Goal: Task Accomplishment & Management: Manage account settings

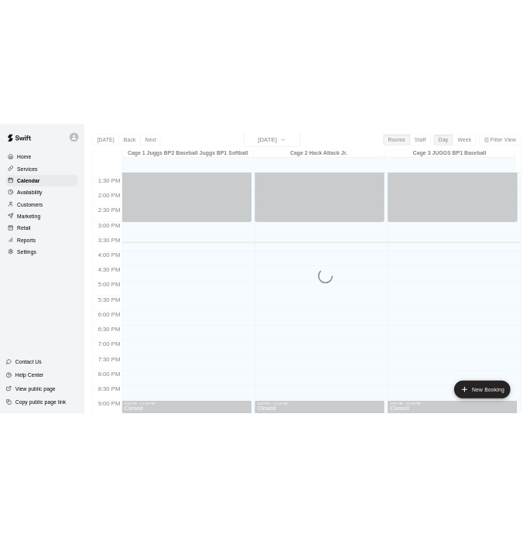
scroll to position [827, 0]
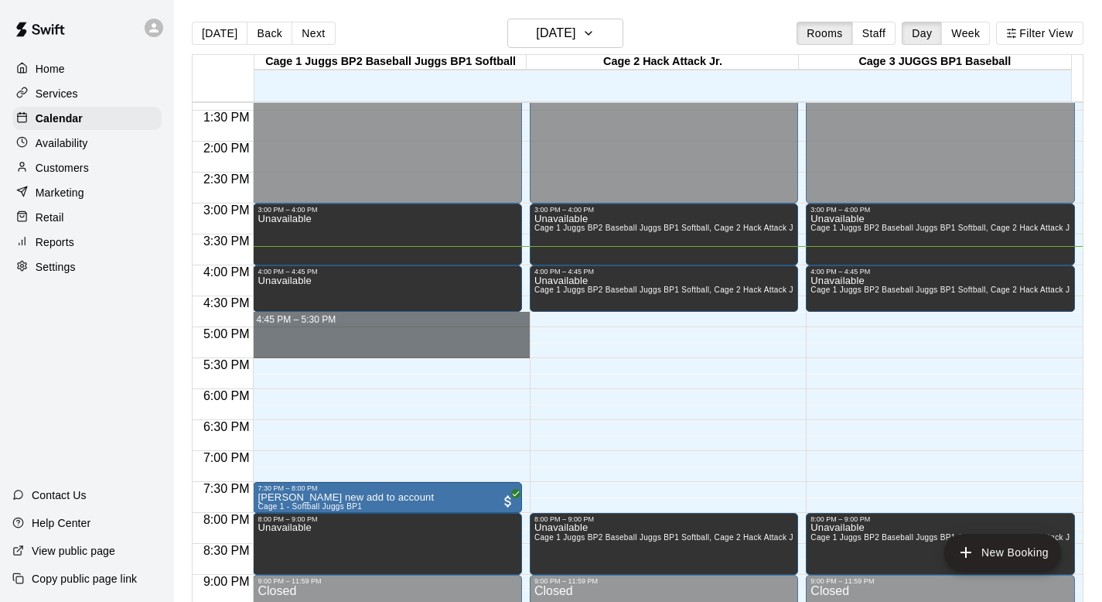
drag, startPoint x: 276, startPoint y: 314, endPoint x: 277, endPoint y: 352, distance: 37.9
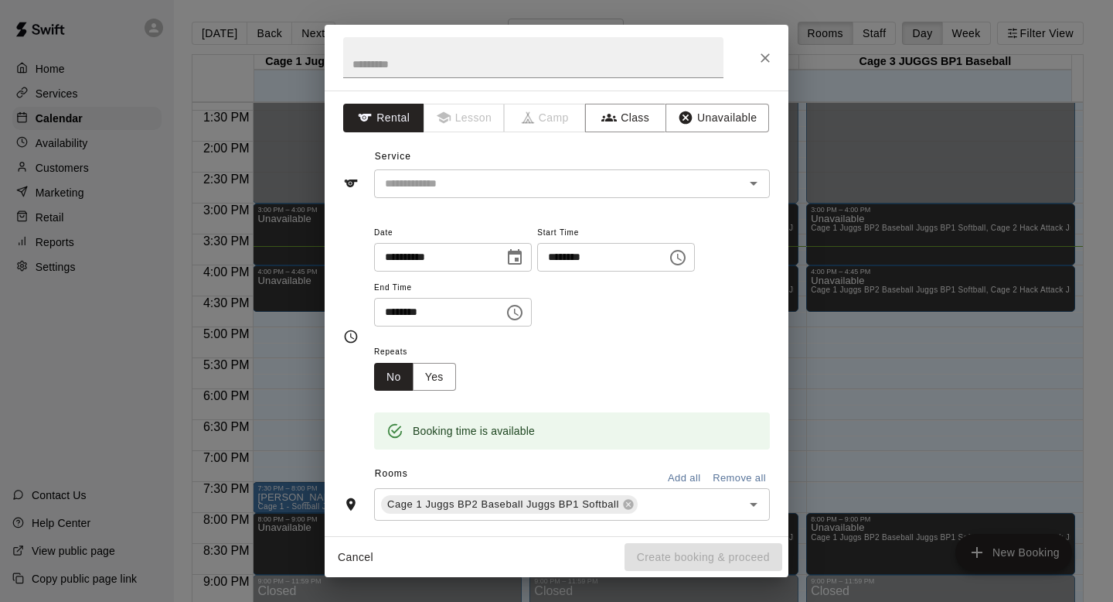
click at [540, 118] on button "Unavailable" at bounding box center [718, 118] width 104 height 29
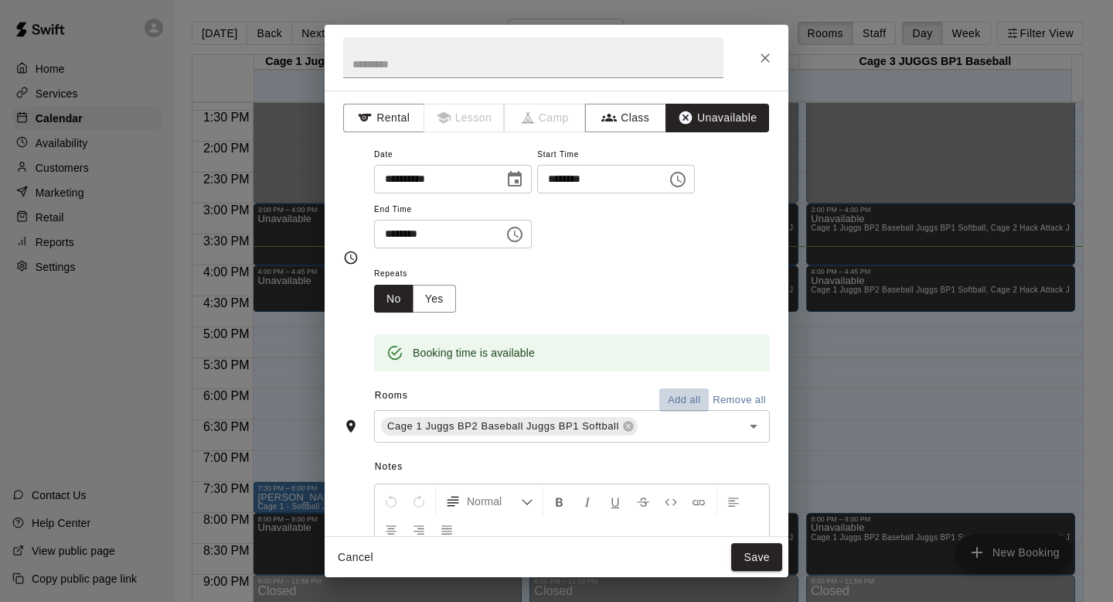
click at [540, 395] on button "Add all" at bounding box center [684, 400] width 49 height 24
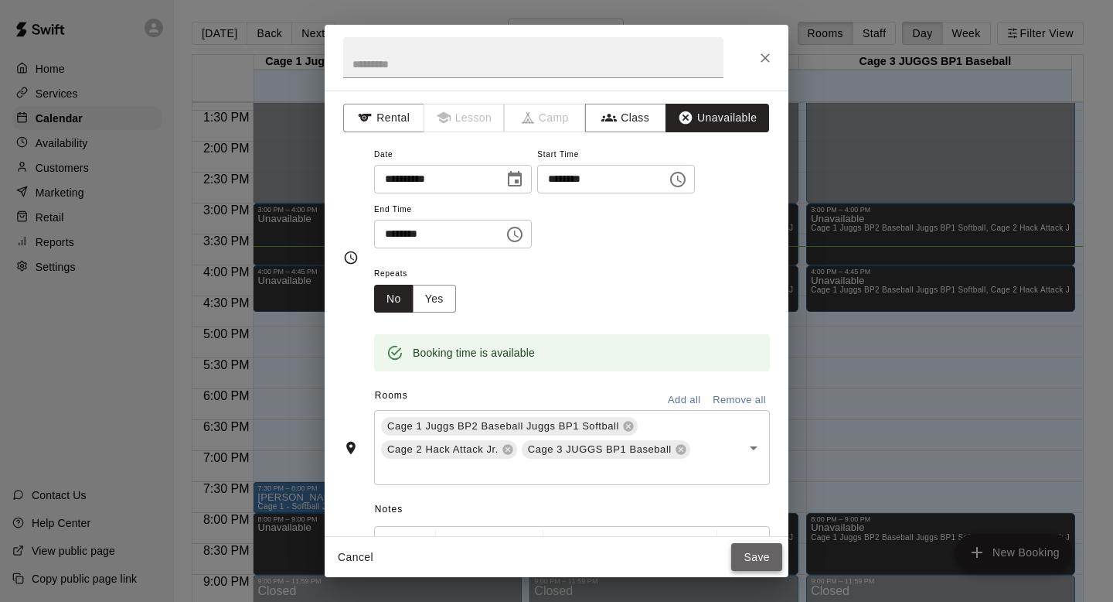
click at [540, 536] on button "Save" at bounding box center [756, 557] width 51 height 29
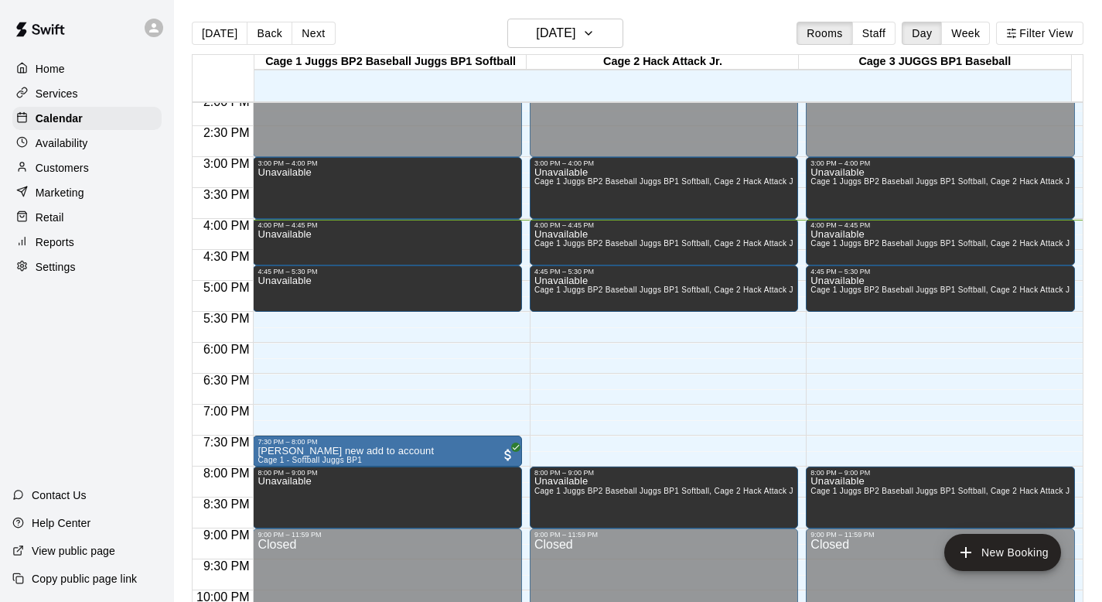
scroll to position [968, 0]
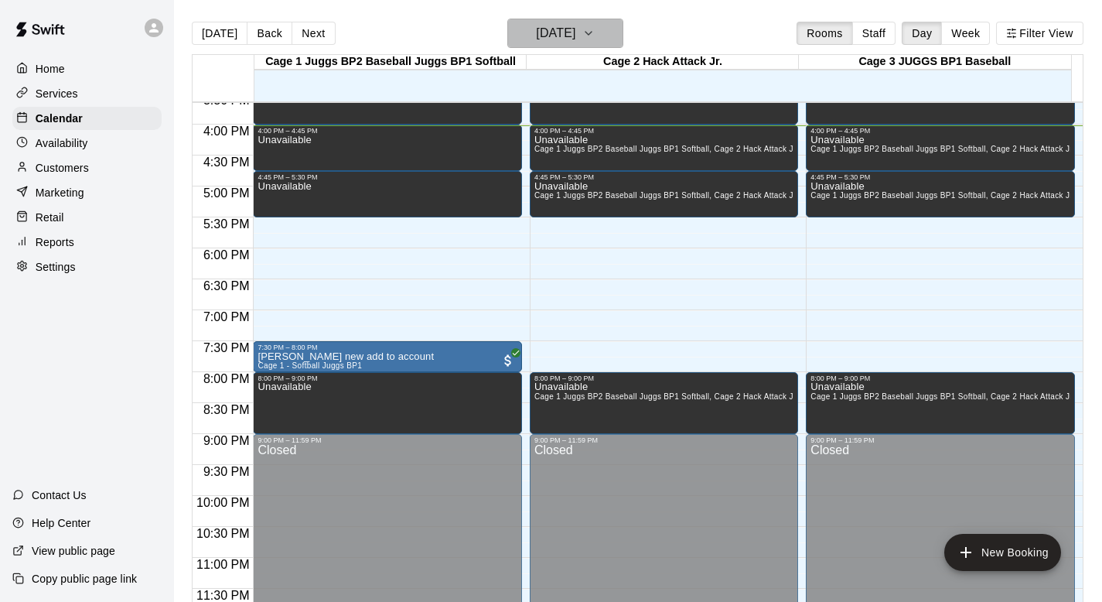
click at [540, 33] on icon "button" at bounding box center [588, 33] width 12 height 19
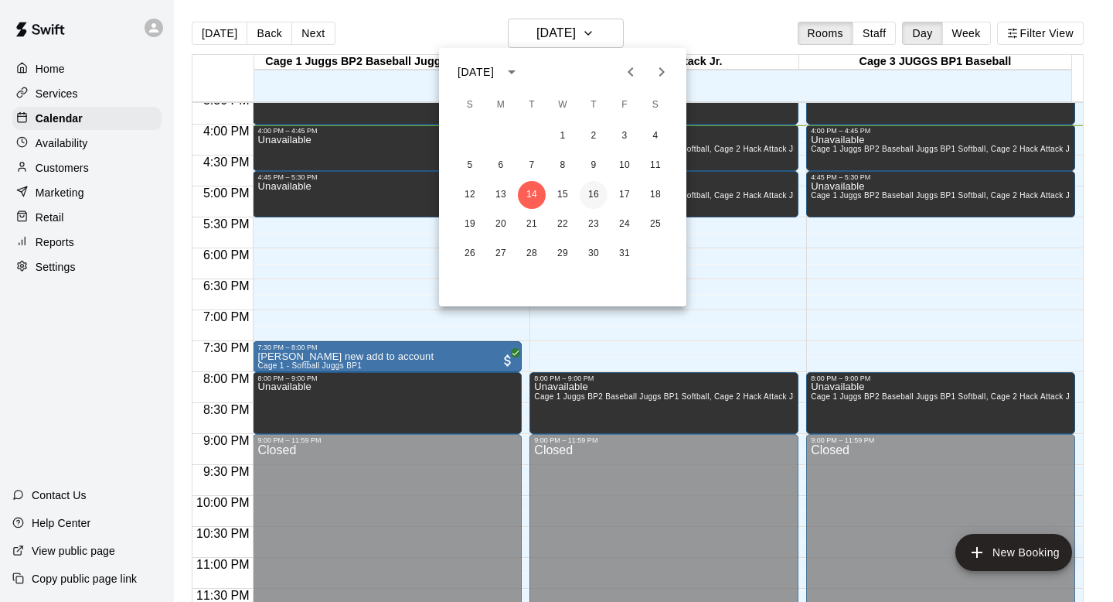
click at [540, 193] on button "16" at bounding box center [594, 195] width 28 height 28
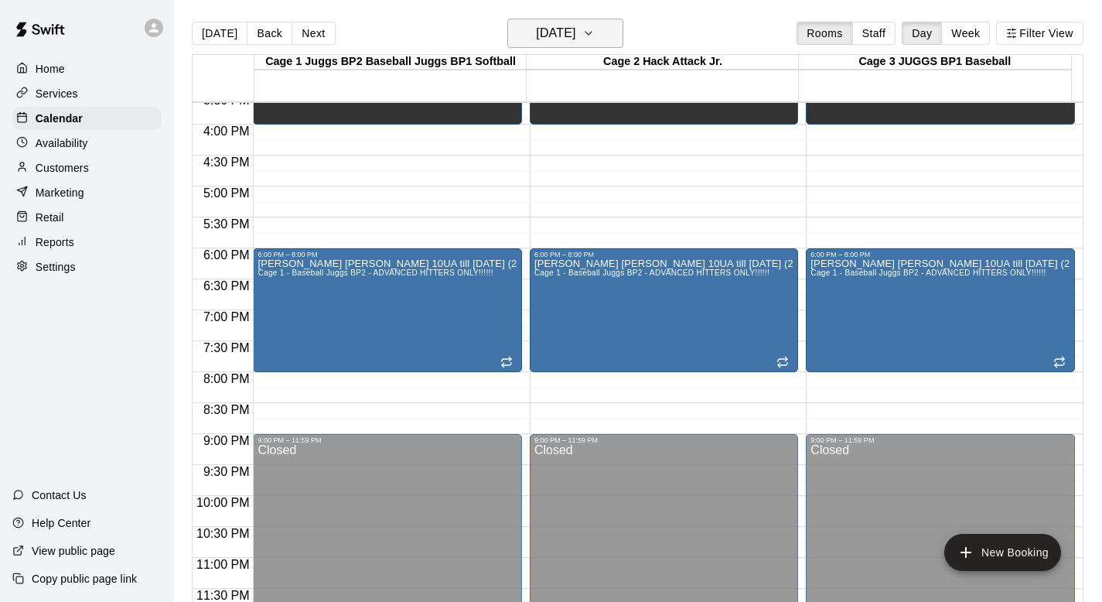
click at [540, 28] on icon "button" at bounding box center [588, 33] width 12 height 19
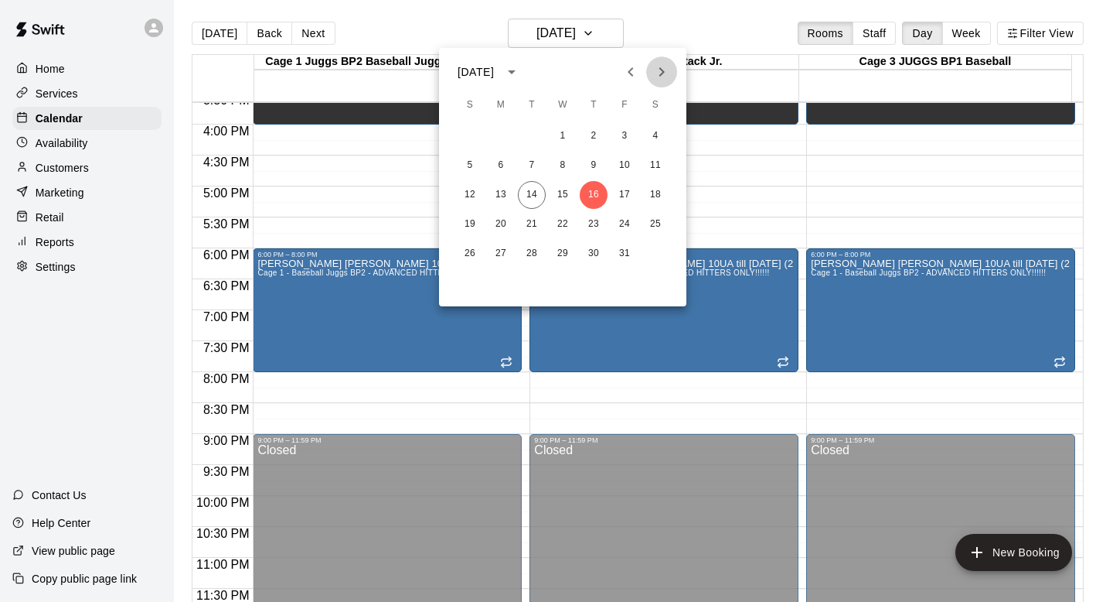
click at [540, 74] on icon "Next month" at bounding box center [662, 72] width 19 height 19
click at [534, 162] on button "4" at bounding box center [532, 166] width 28 height 28
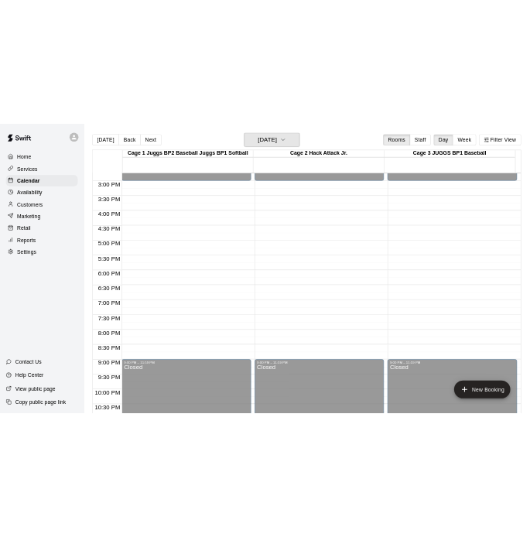
scroll to position [913, 0]
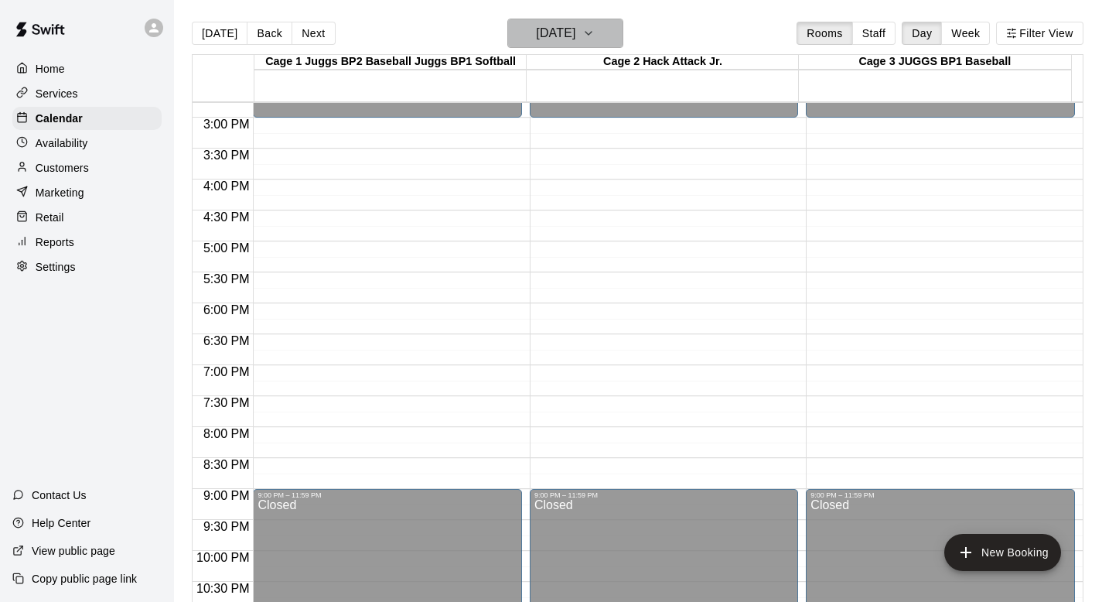
click at [540, 31] on icon "button" at bounding box center [588, 33] width 12 height 19
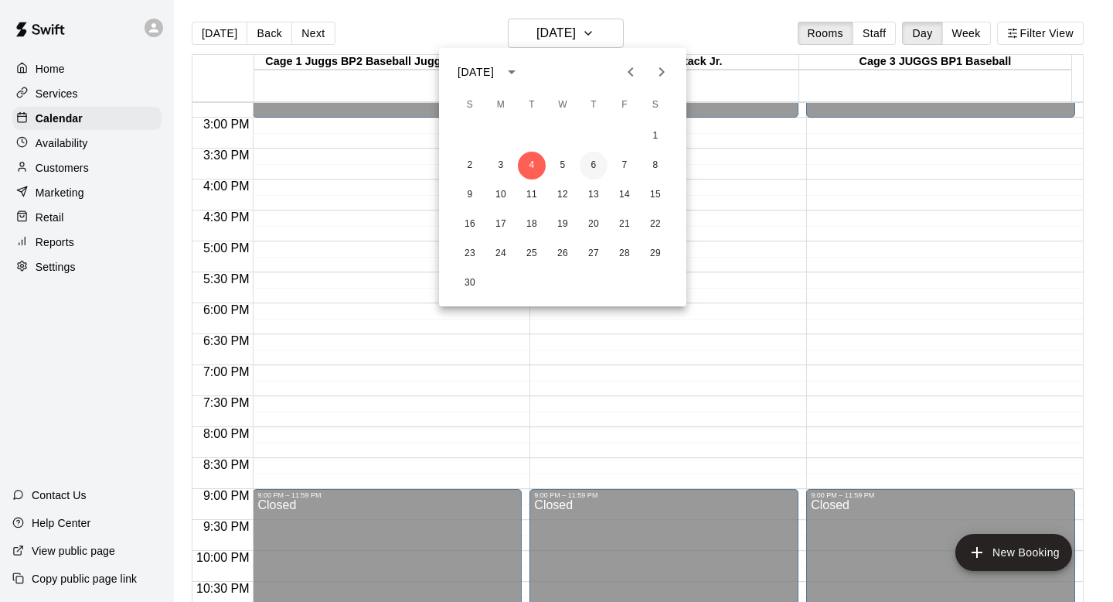
click at [540, 165] on button "6" at bounding box center [594, 166] width 28 height 28
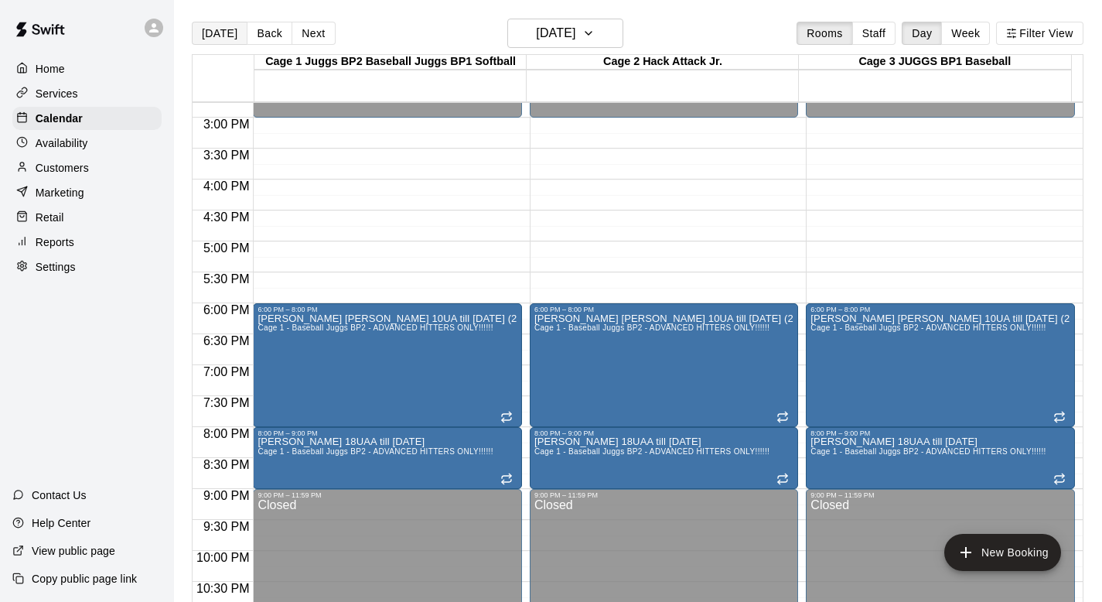
click at [218, 32] on button "[DATE]" at bounding box center [220, 33] width 56 height 23
